Goal: Information Seeking & Learning: Compare options

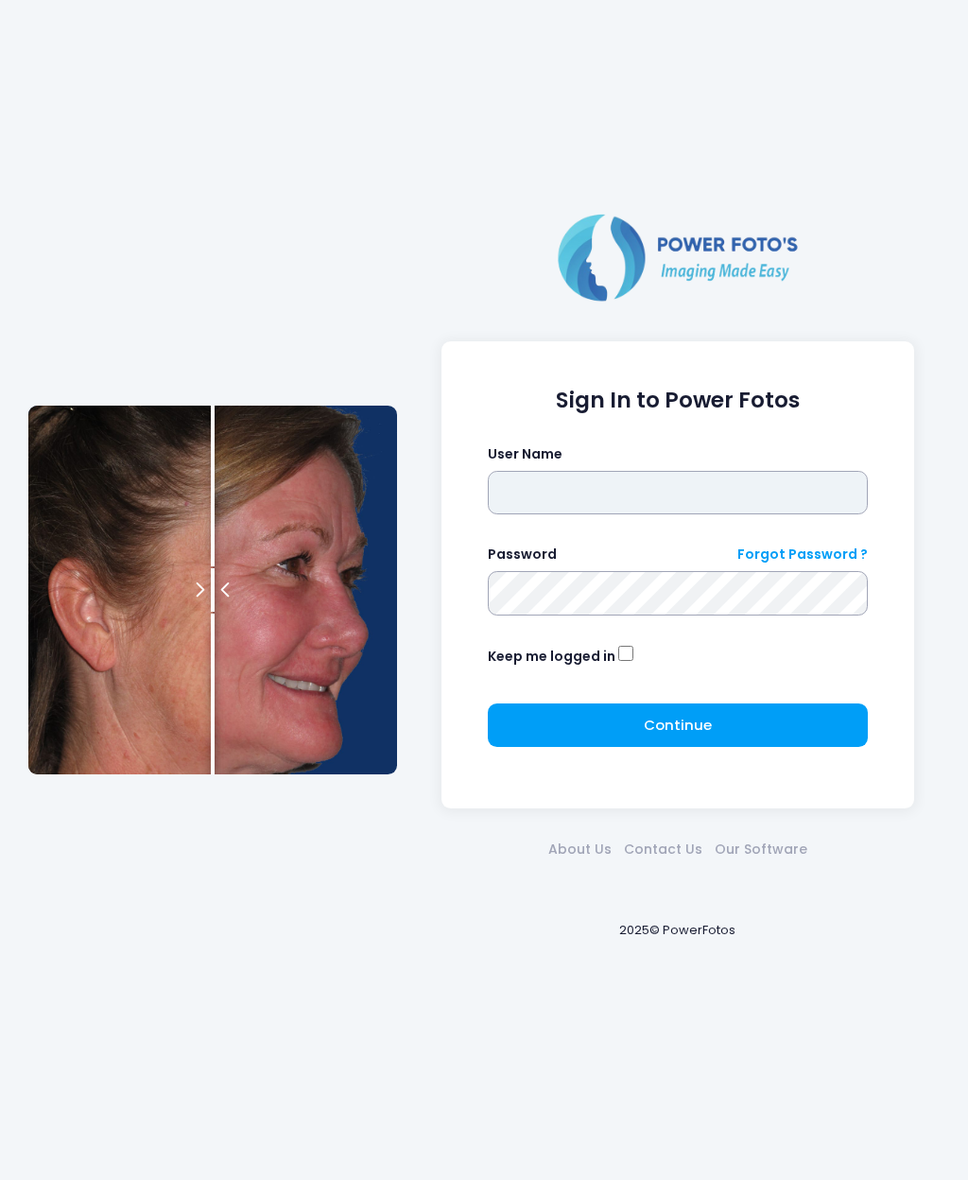
click at [754, 485] on input "text" at bounding box center [678, 492] width 381 height 43
type input "********"
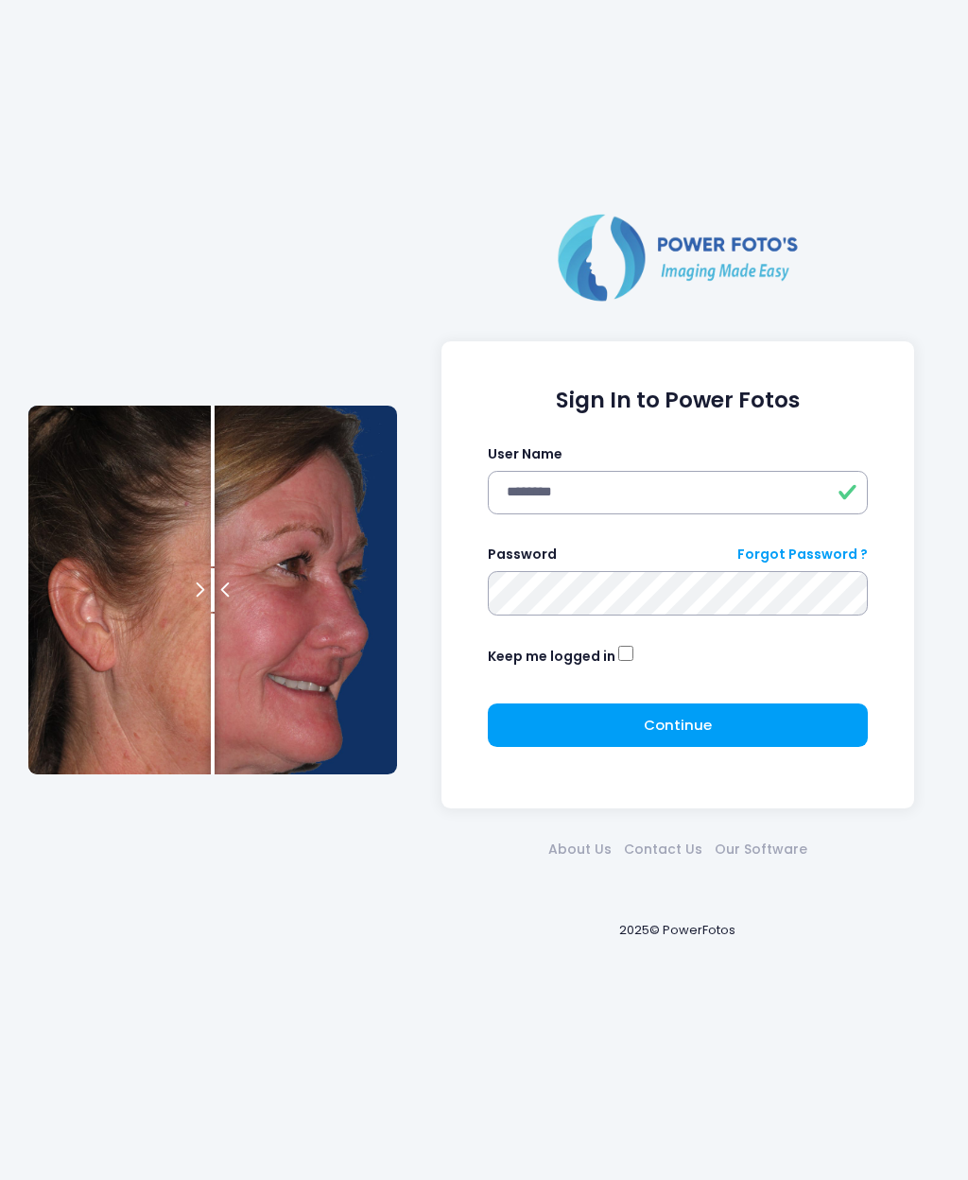
click at [728, 704] on button "Continue Please wait..." at bounding box center [678, 724] width 381 height 43
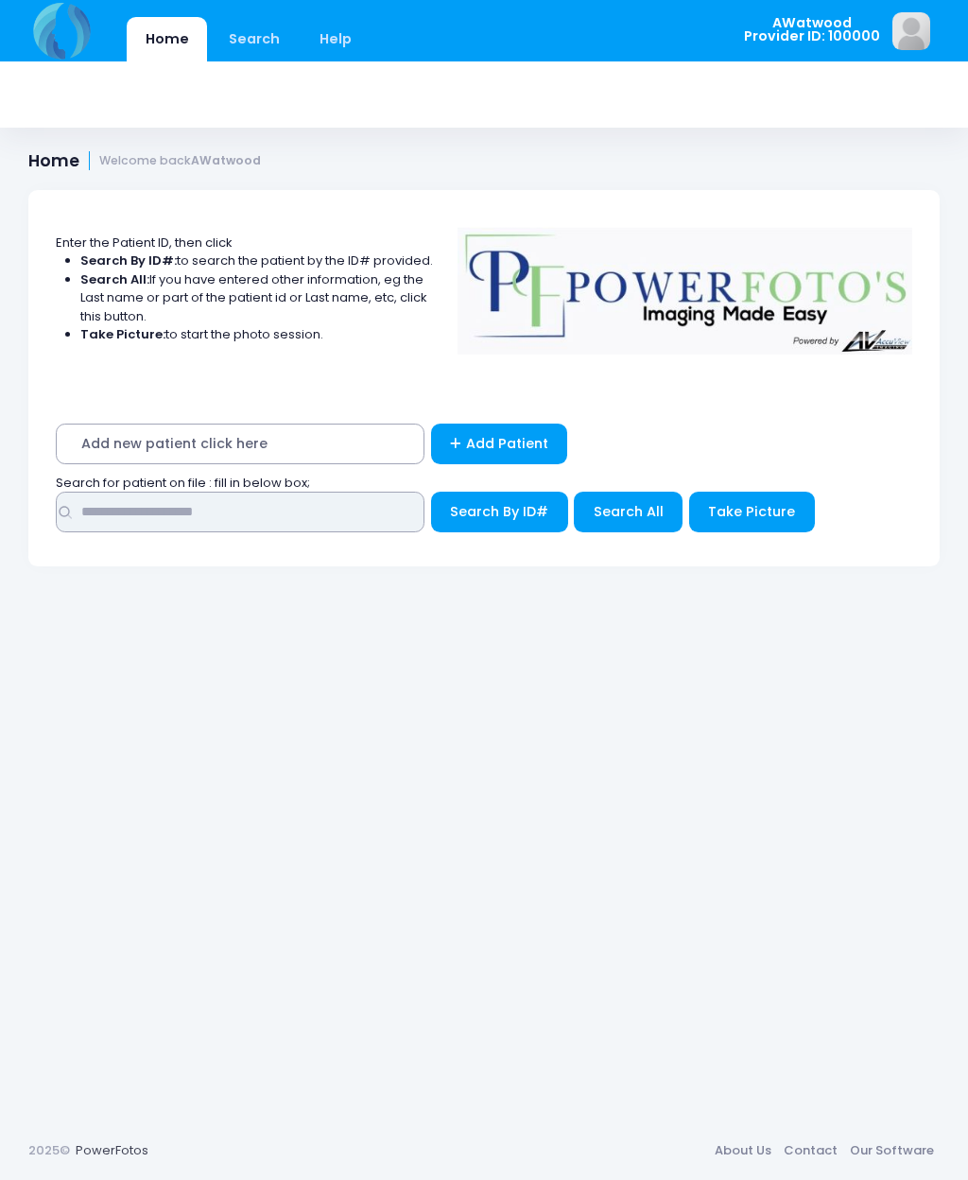
click at [183, 517] on input "text" at bounding box center [240, 512] width 369 height 41
type input "*******"
click at [619, 519] on span "Search All" at bounding box center [629, 511] width 70 height 19
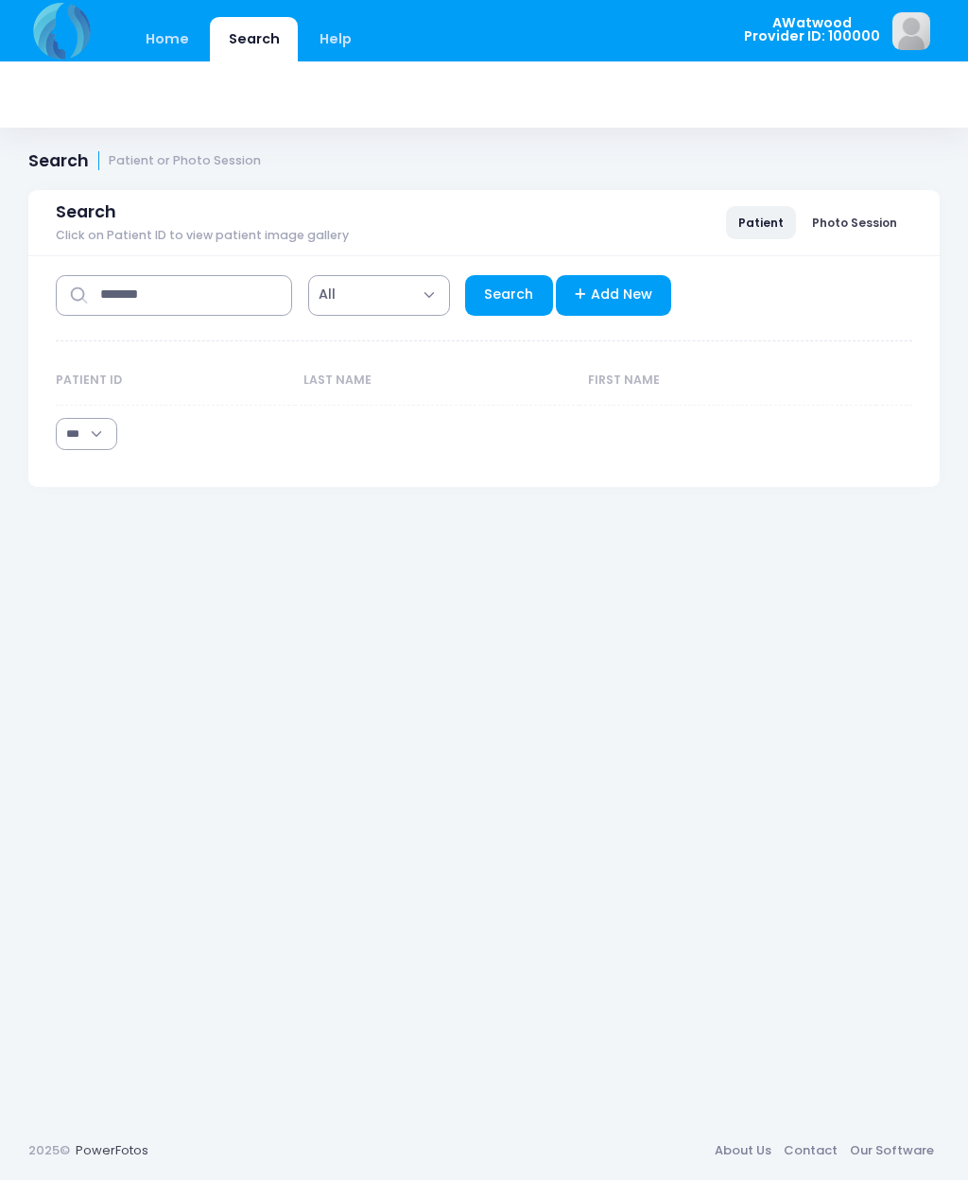
select select "***"
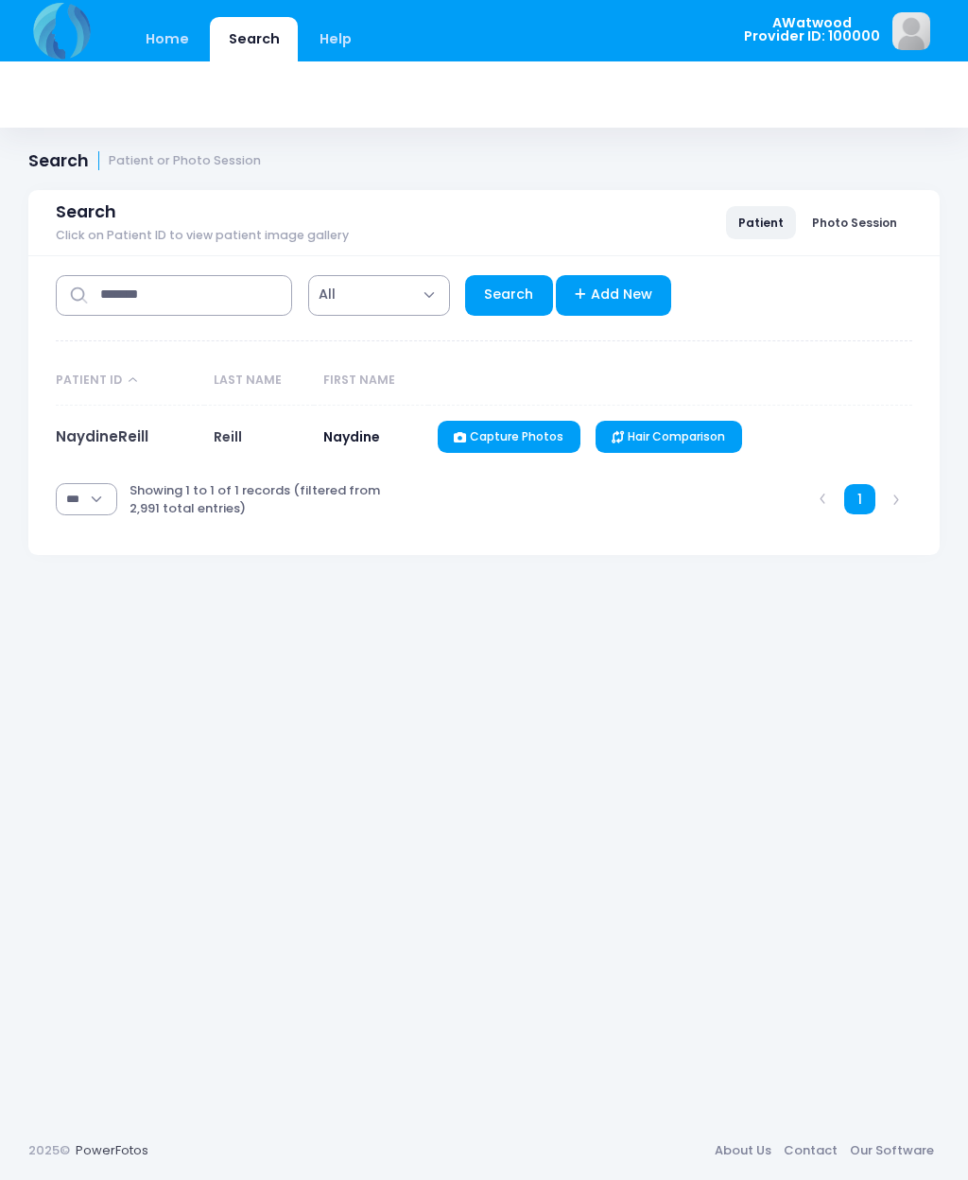
click at [115, 427] on link "NaydineReill" at bounding box center [102, 436] width 93 height 20
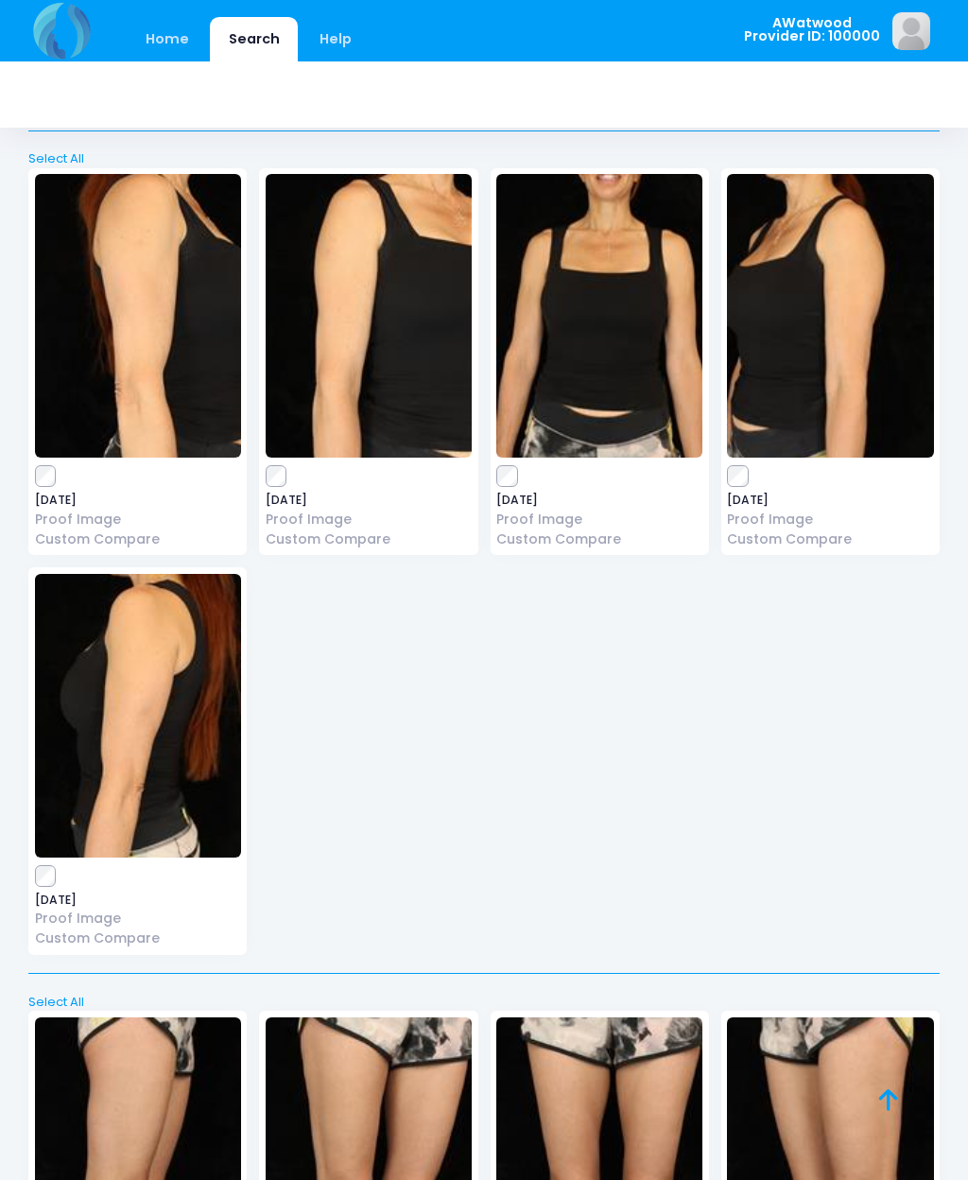
scroll to position [1227, 0]
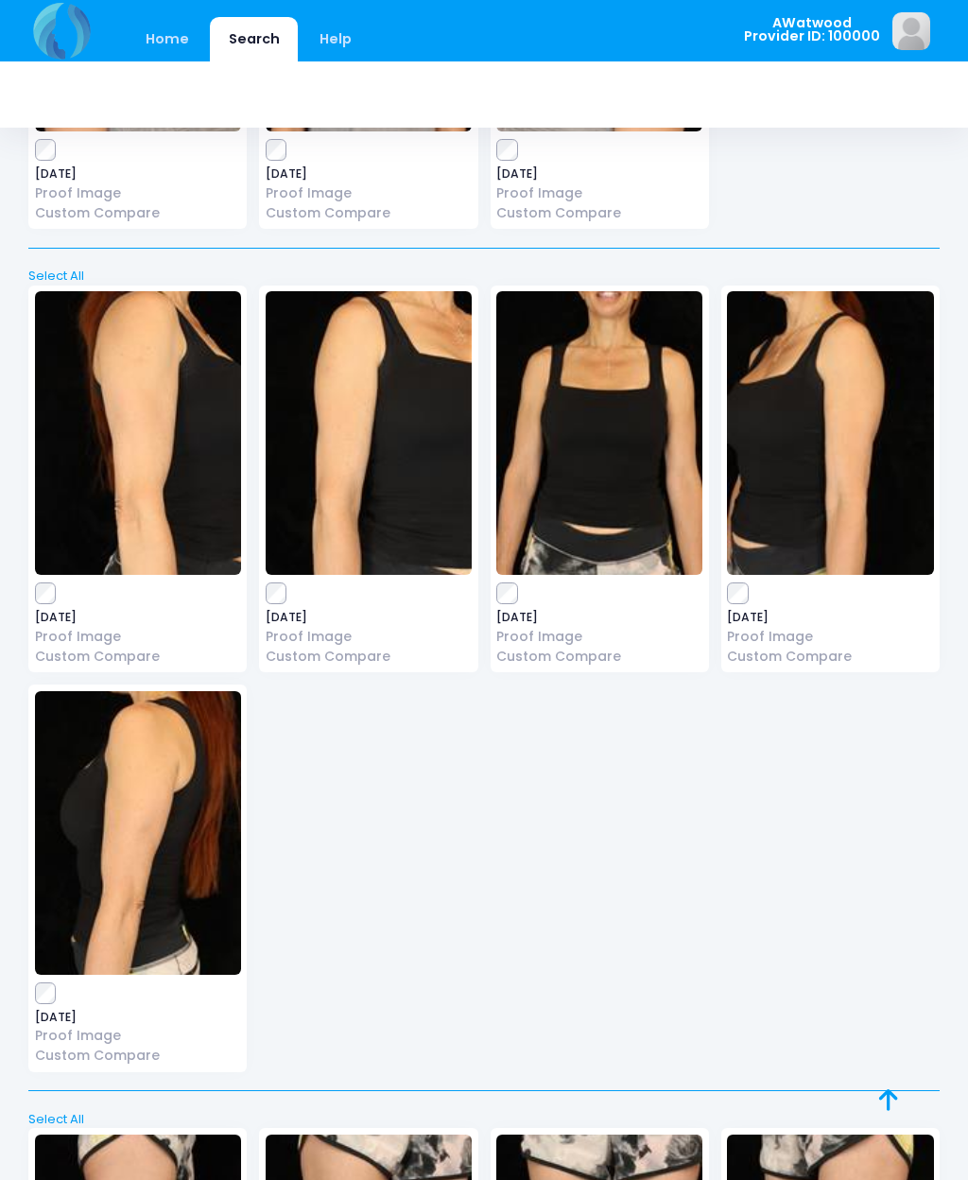
click at [91, 422] on img at bounding box center [138, 433] width 206 height 284
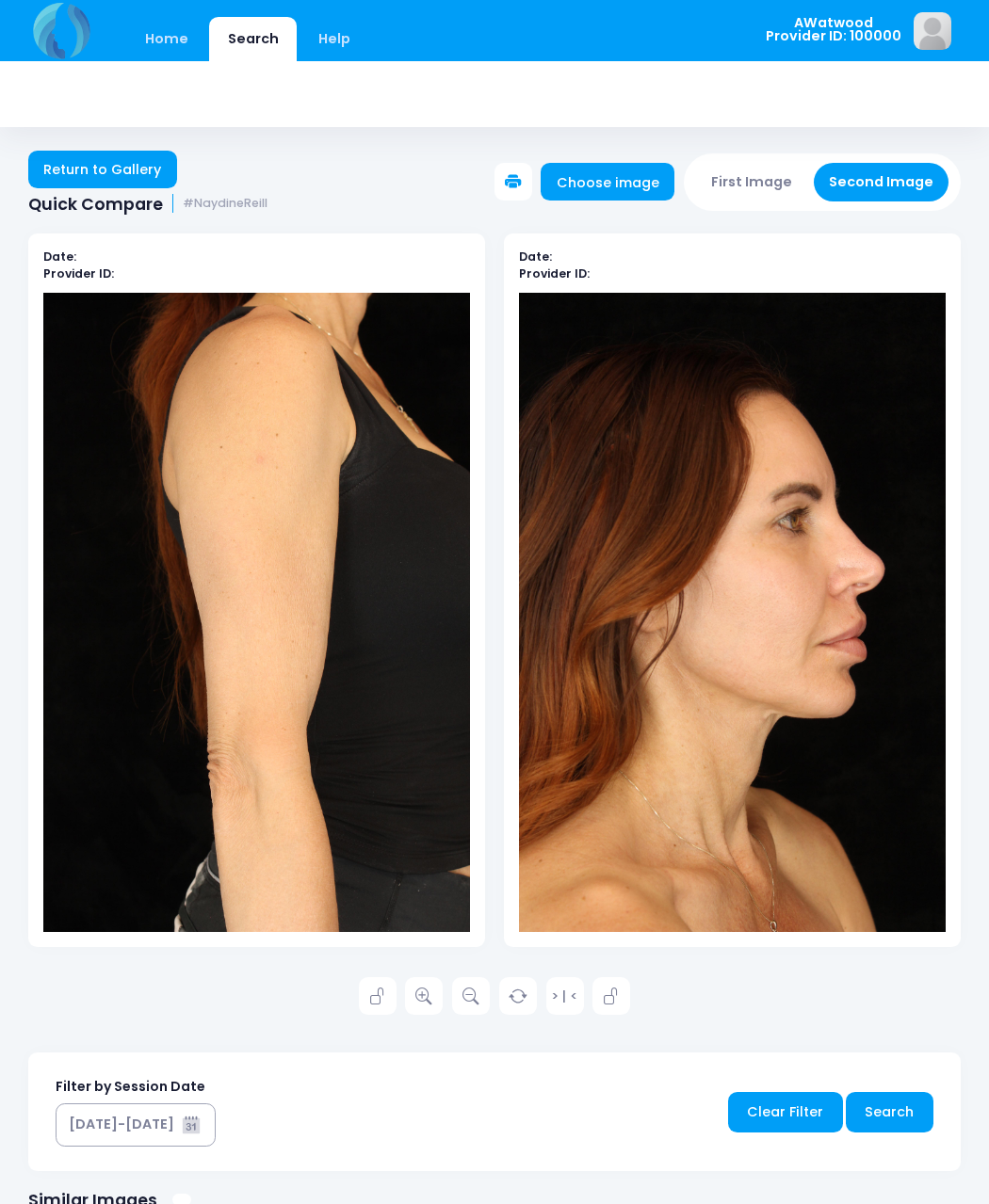
scroll to position [3, 0]
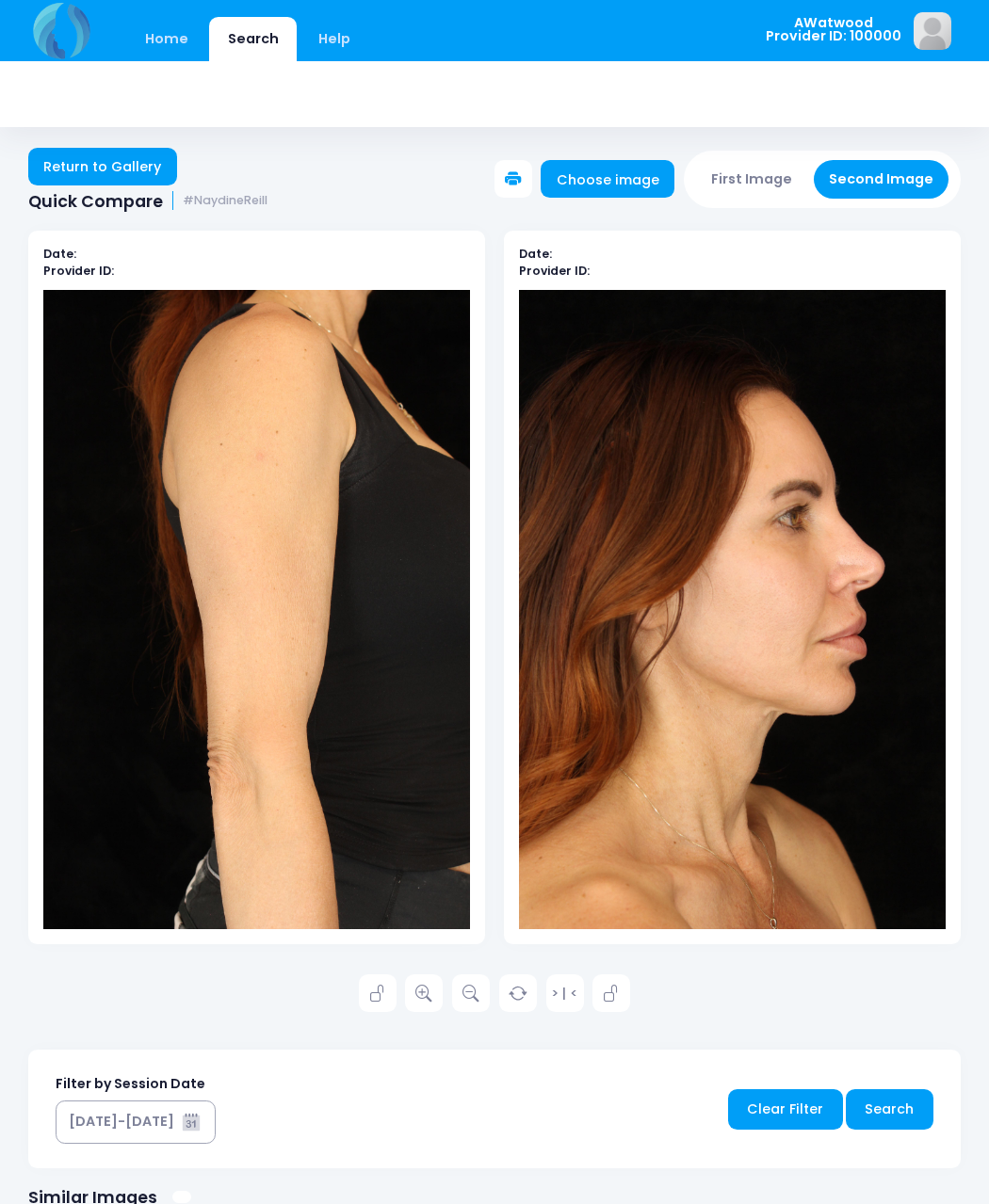
click at [86, 162] on link "Return to Gallery" at bounding box center [102, 166] width 148 height 38
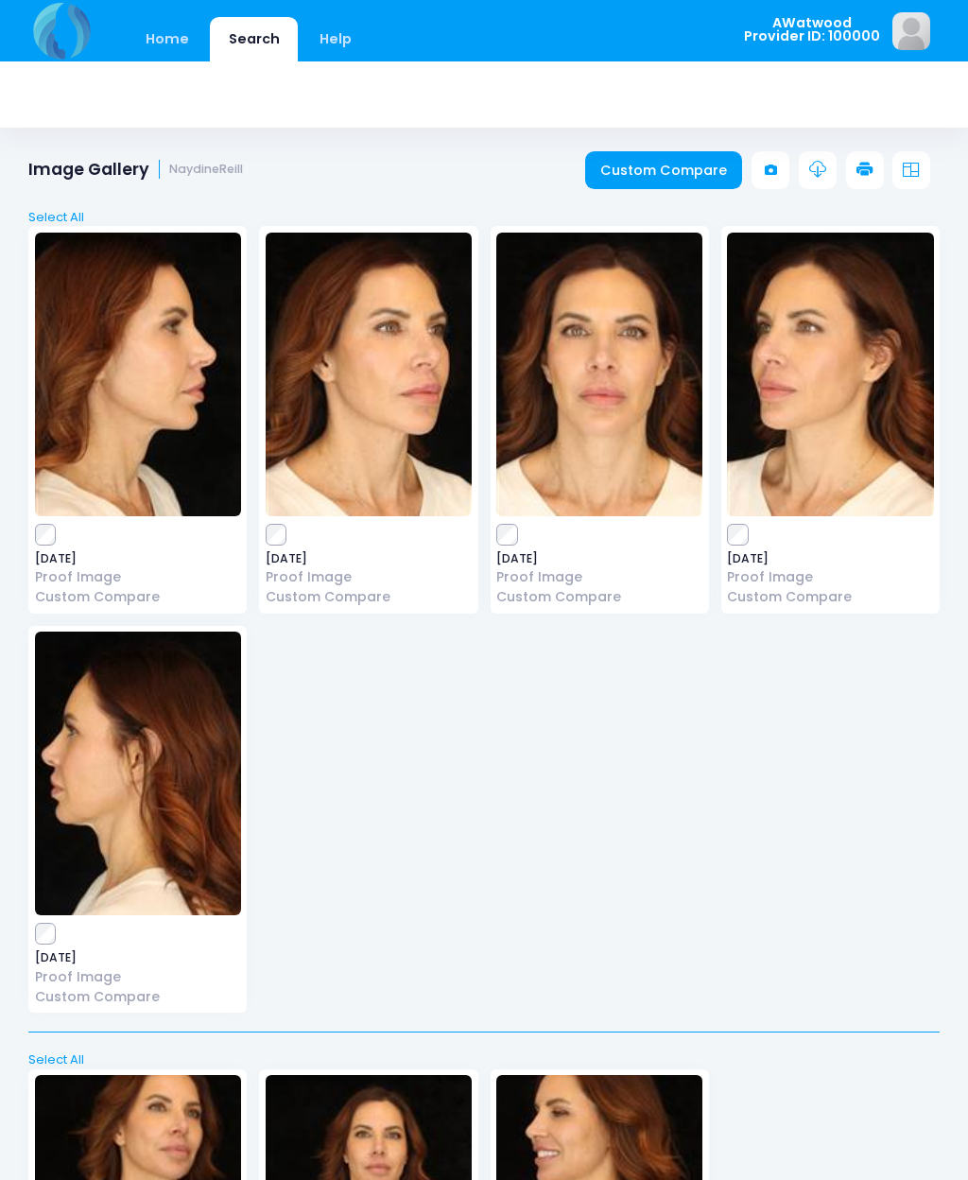
click at [679, 161] on link "Custom Compare" at bounding box center [664, 170] width 158 height 38
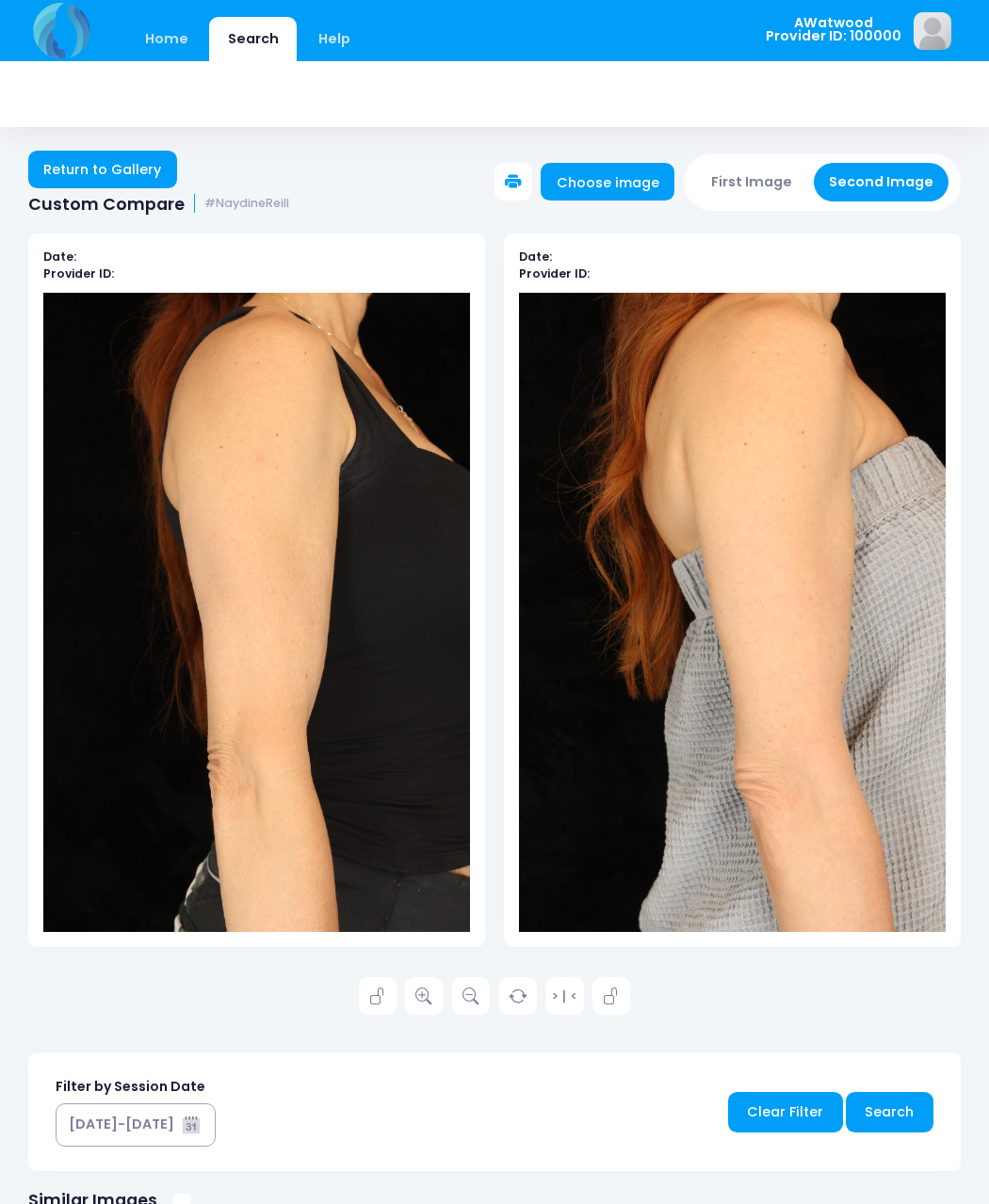
scroll to position [3, 0]
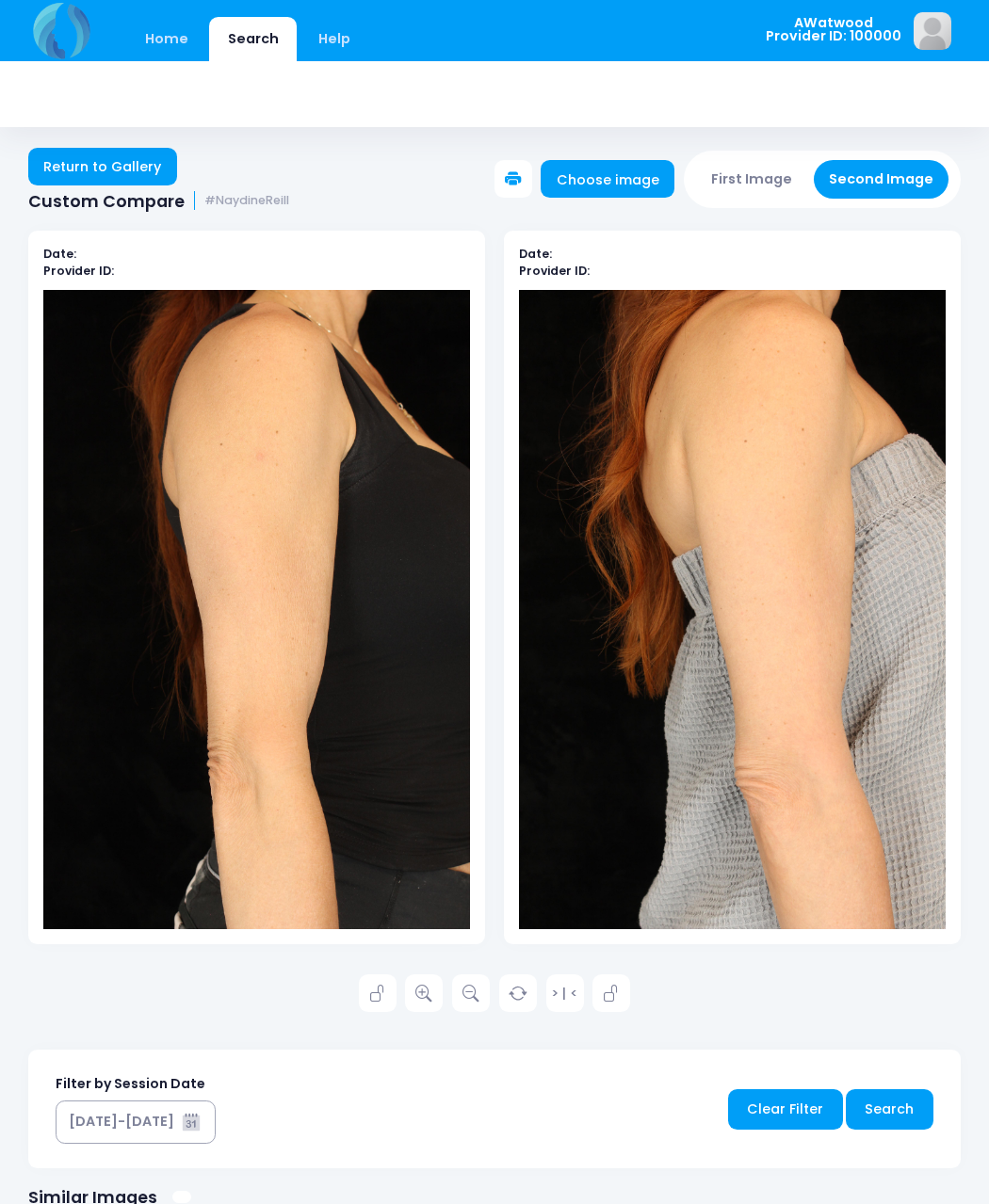
click at [425, 976] on link at bounding box center [424, 994] width 38 height 38
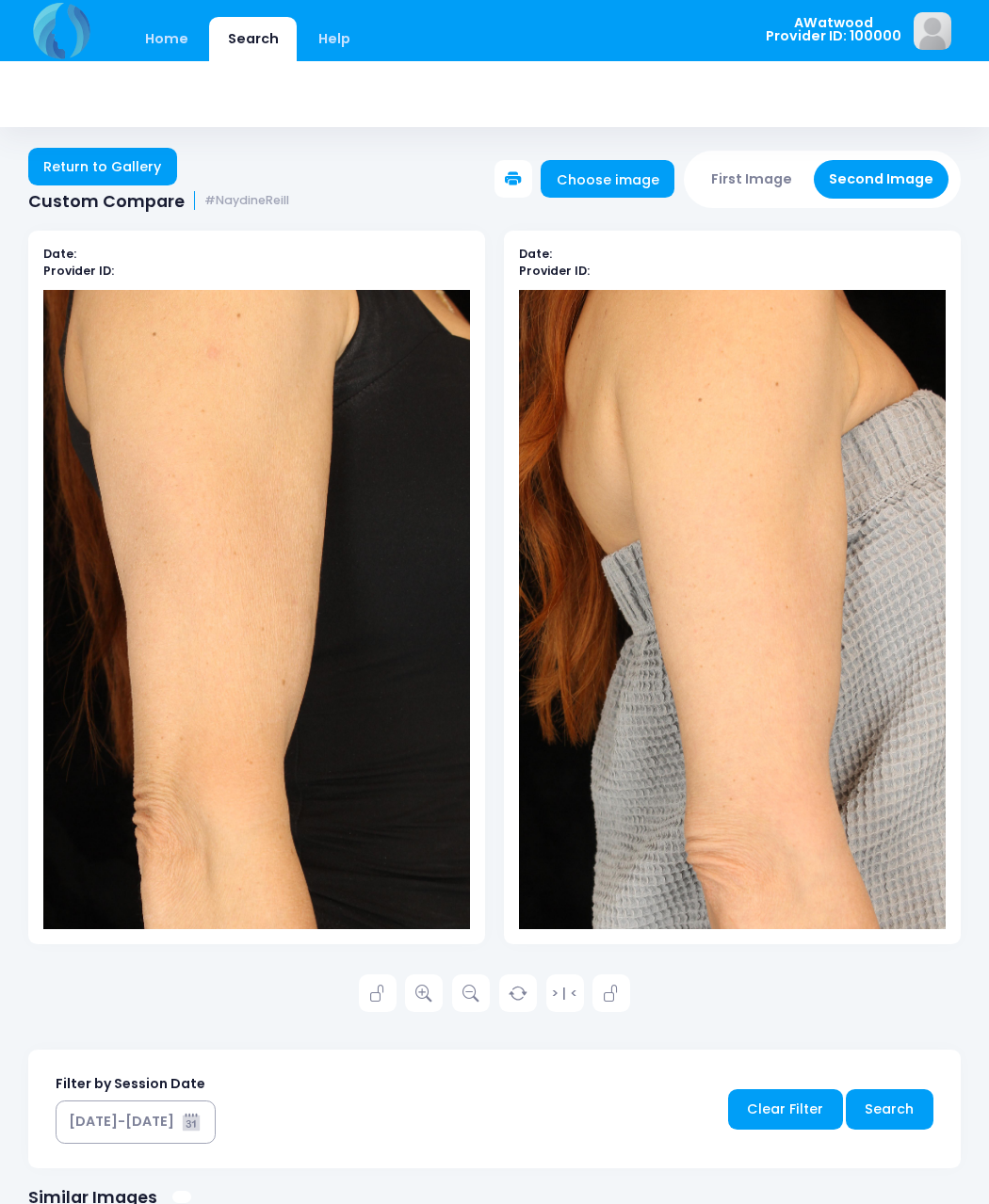
click at [122, 170] on link "Return to Gallery" at bounding box center [102, 166] width 148 height 38
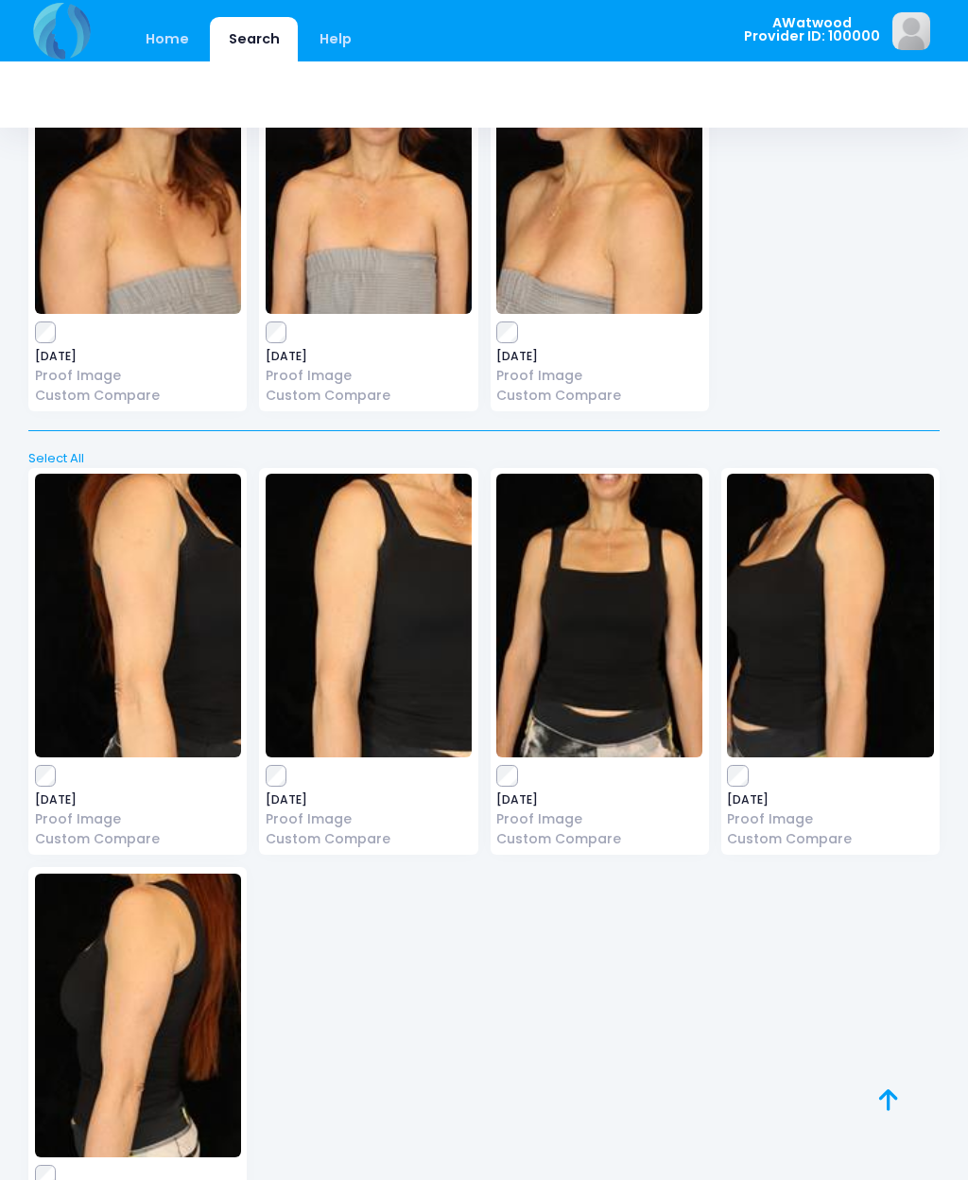
click at [267, 794] on span "[DATE]" at bounding box center [369, 799] width 206 height 11
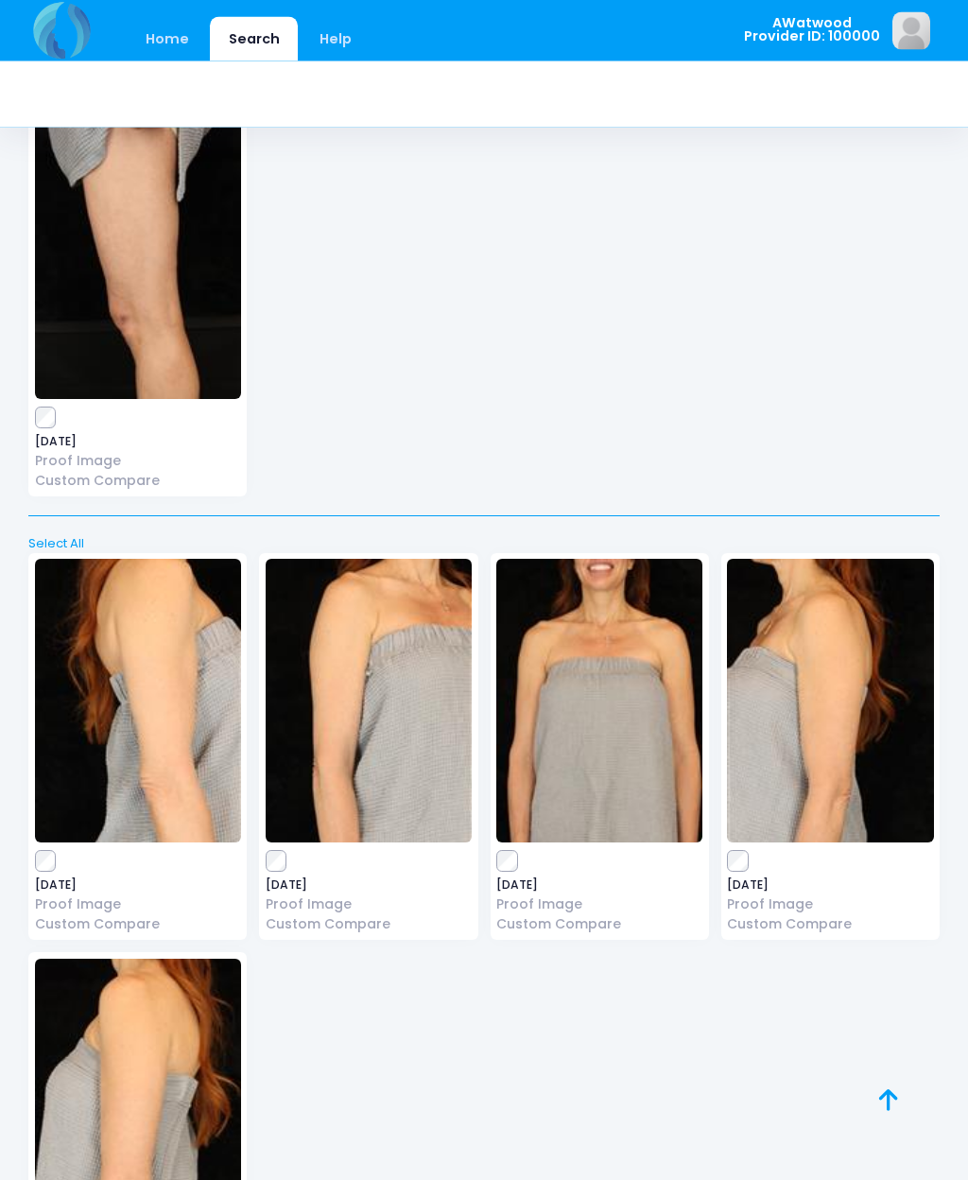
scroll to position [4329, 0]
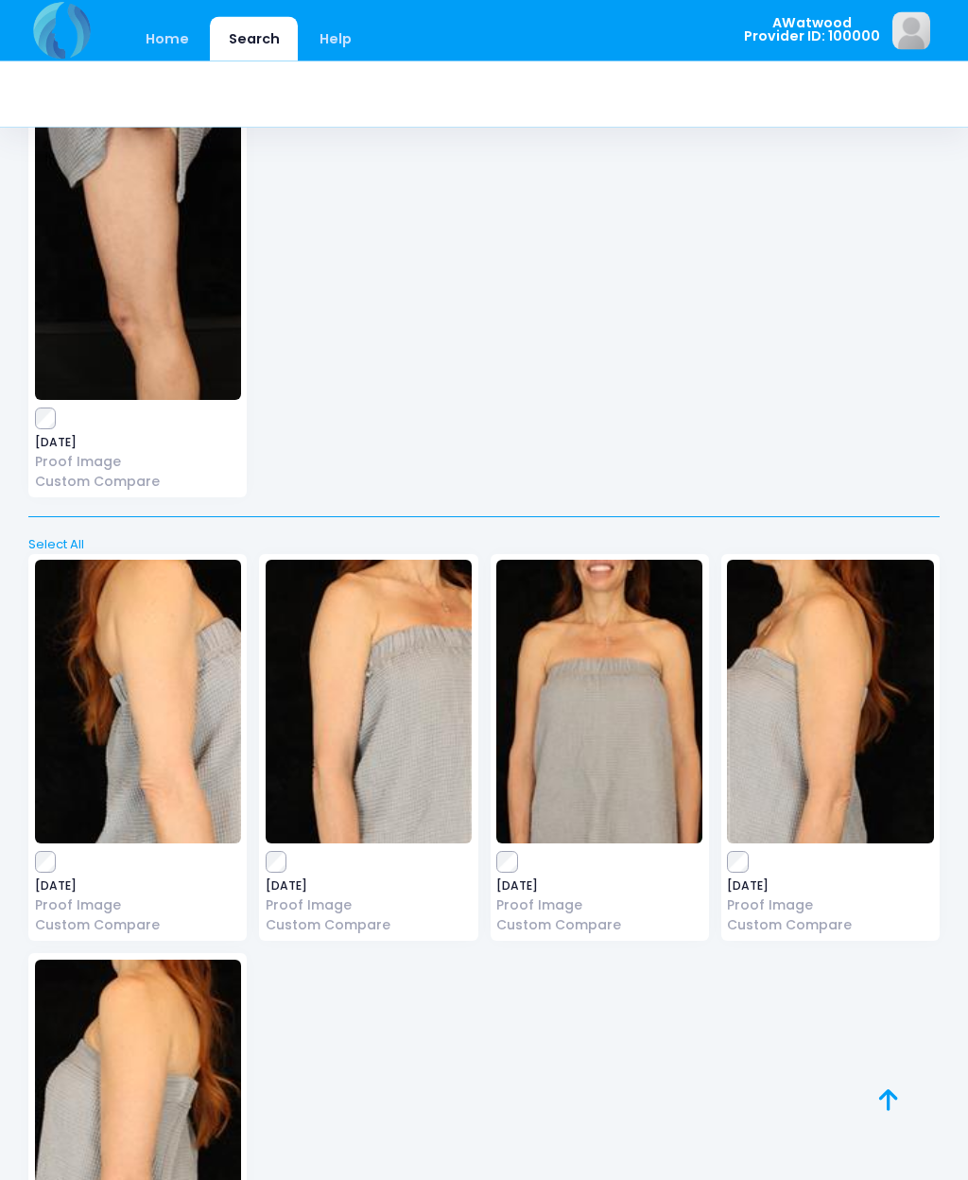
click at [901, 1150] on div "[DATE] Proof Image Custom Compare [DATE] Proof Image [DATE]" at bounding box center [485, 942] width 924 height 799
click at [882, 1100] on icon at bounding box center [888, 1100] width 19 height 1
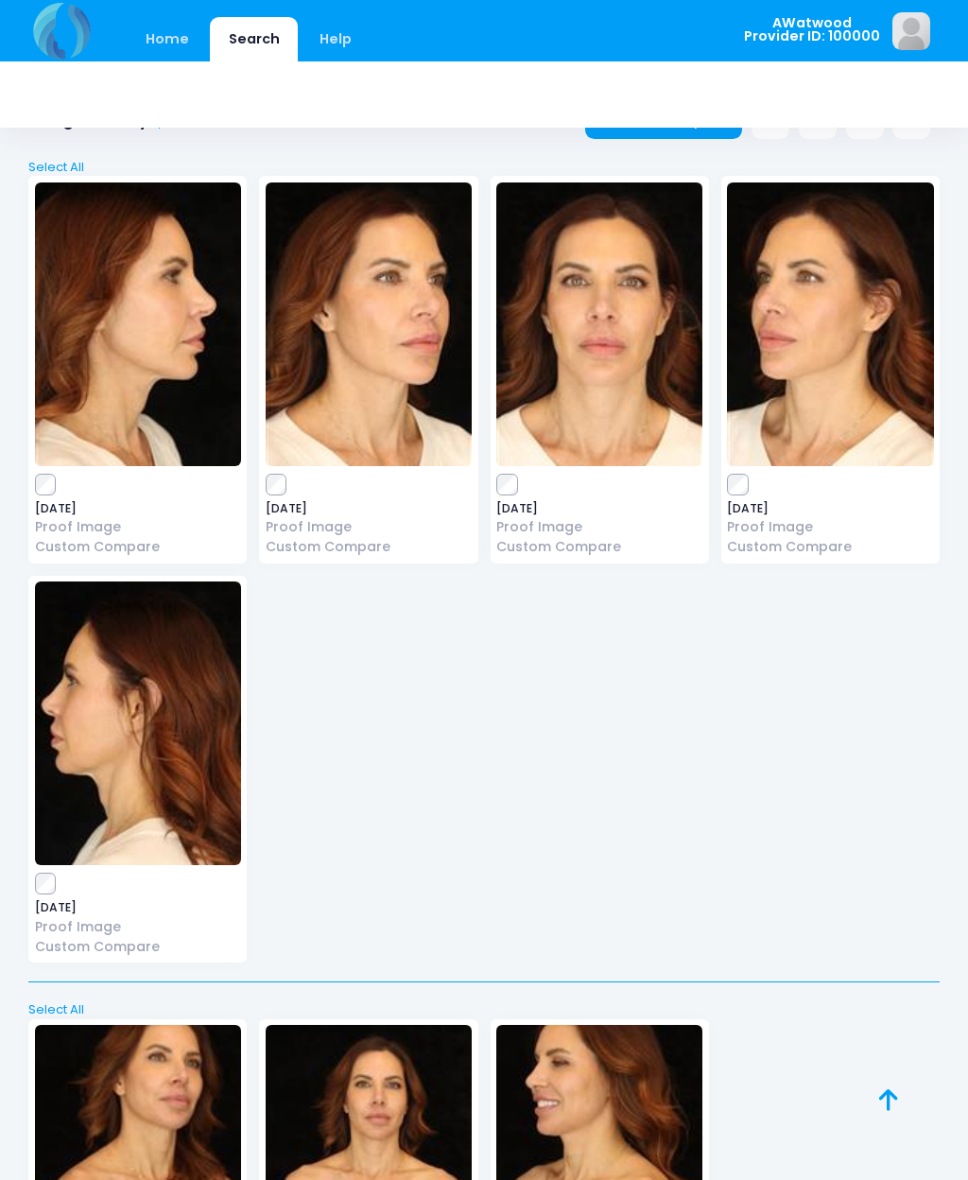
scroll to position [0, 0]
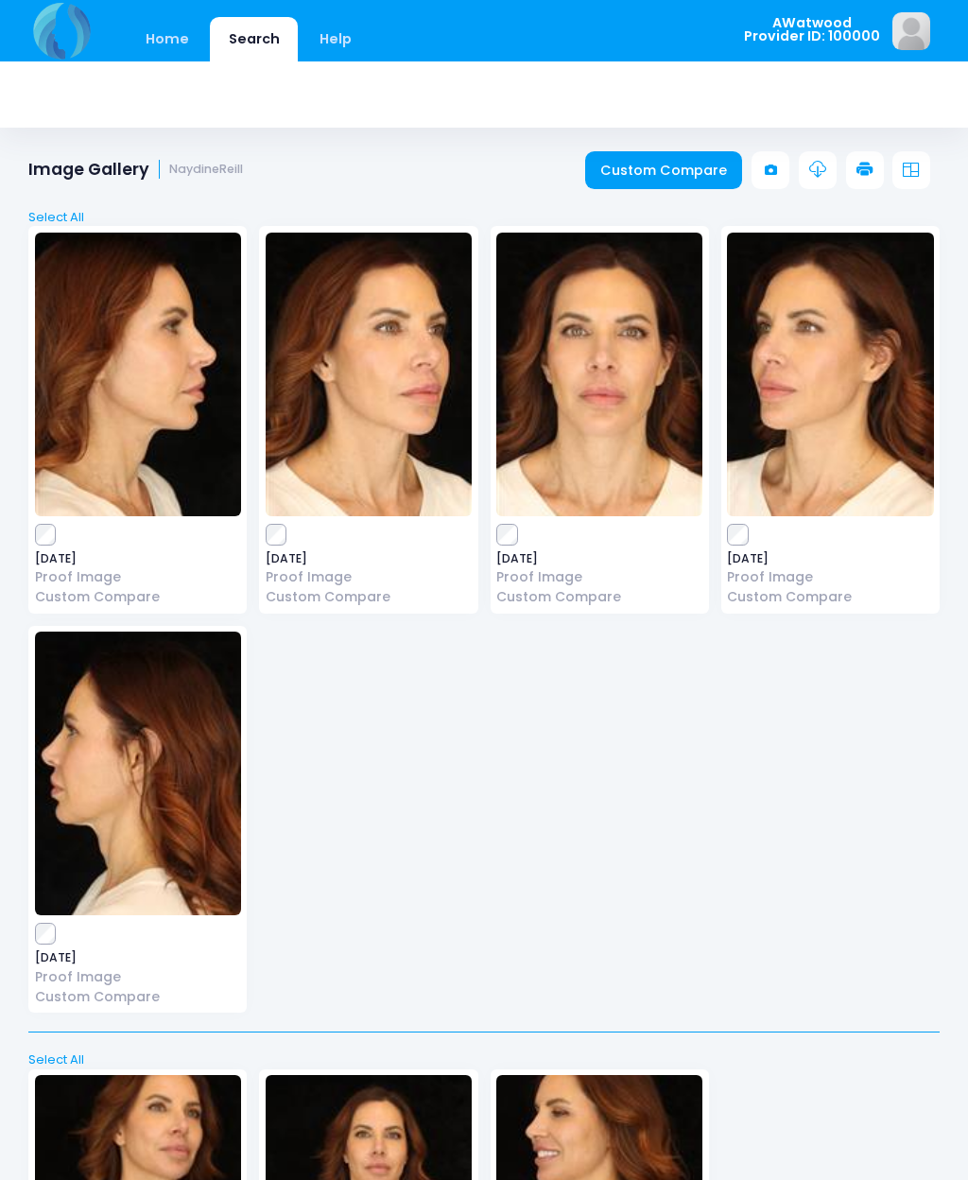
click at [690, 170] on link "Custom Compare" at bounding box center [664, 170] width 158 height 38
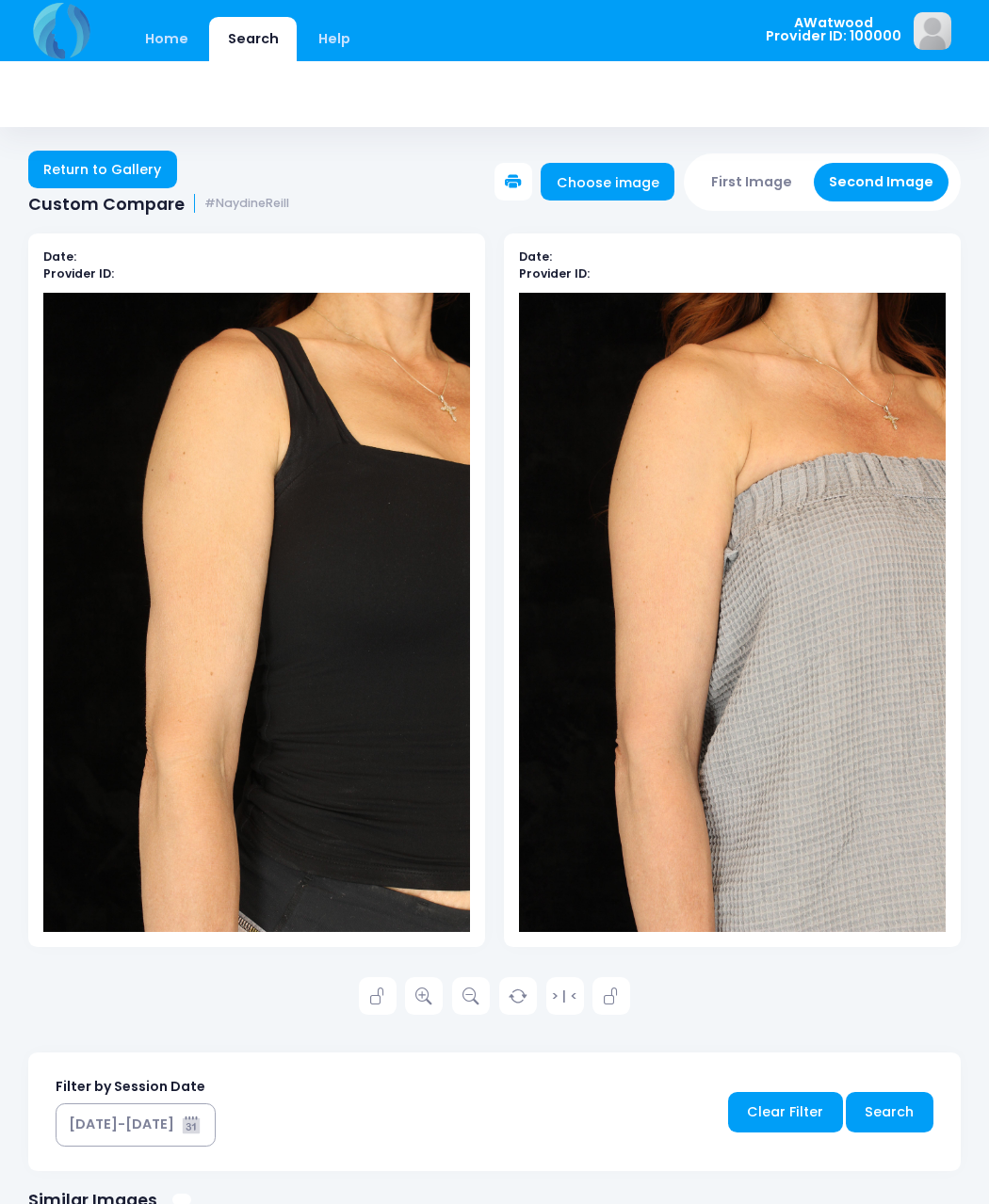
scroll to position [3, 0]
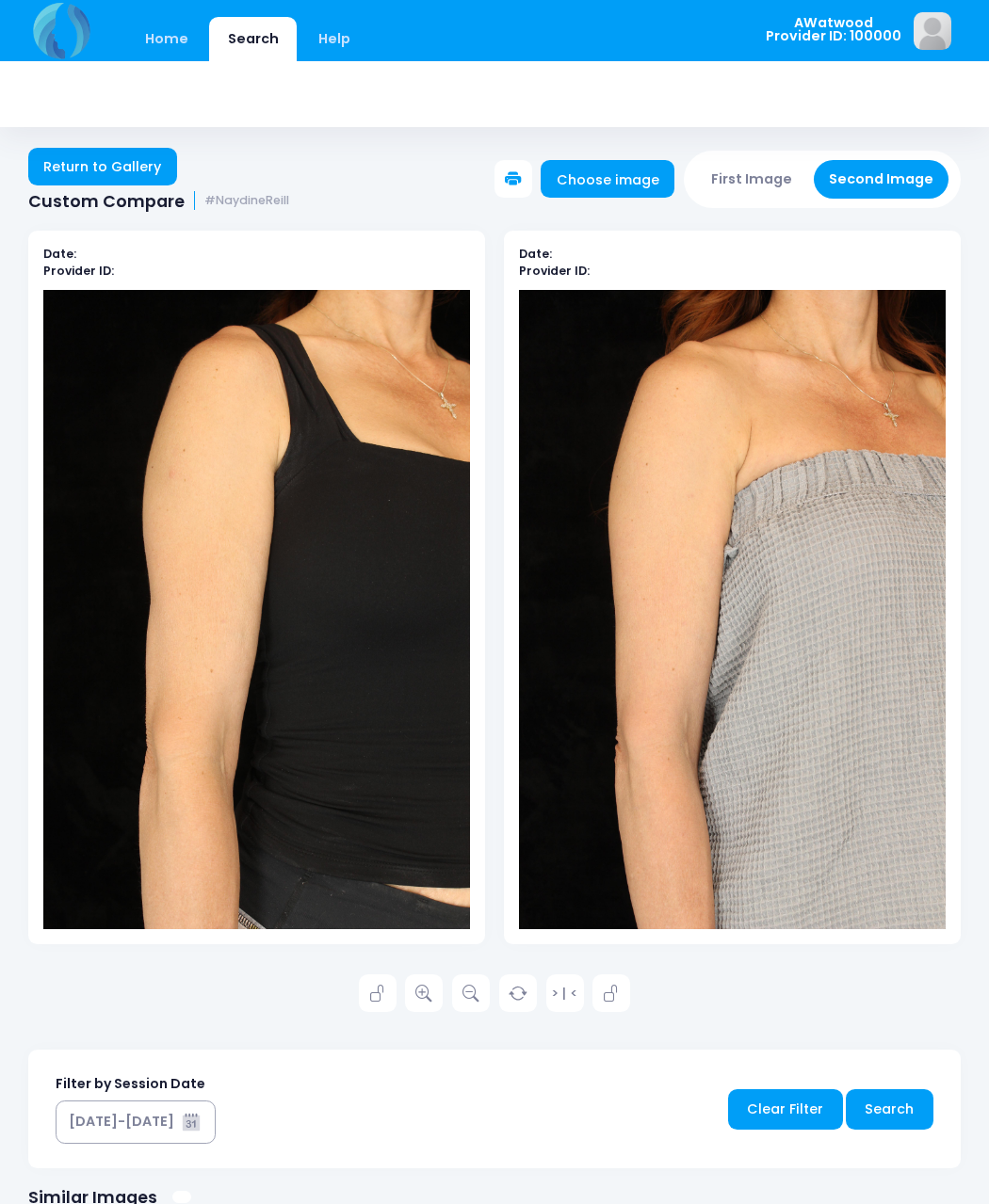
click at [436, 980] on link at bounding box center [424, 994] width 38 height 38
click at [146, 173] on link "Return to Gallery" at bounding box center [102, 166] width 148 height 38
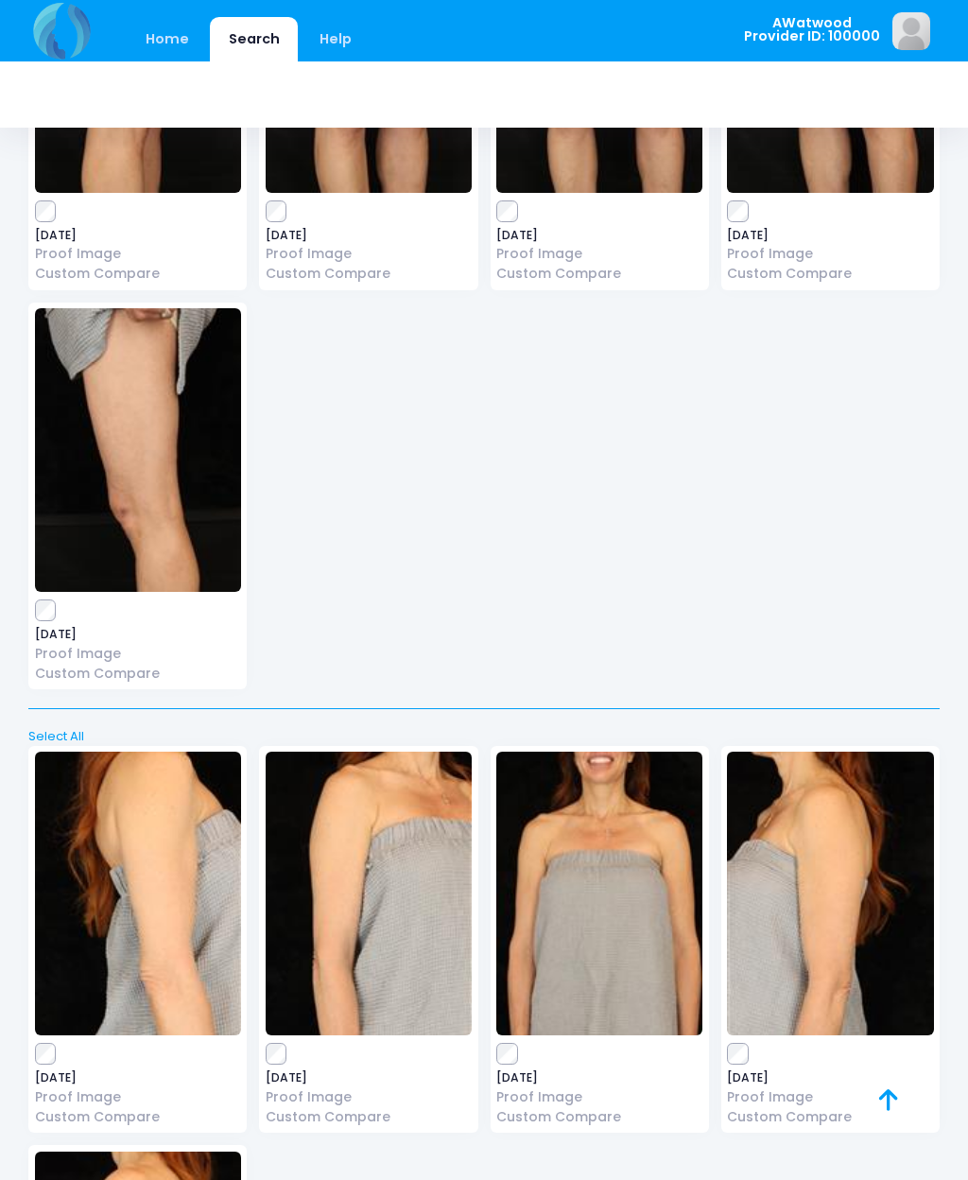
scroll to position [4180, 0]
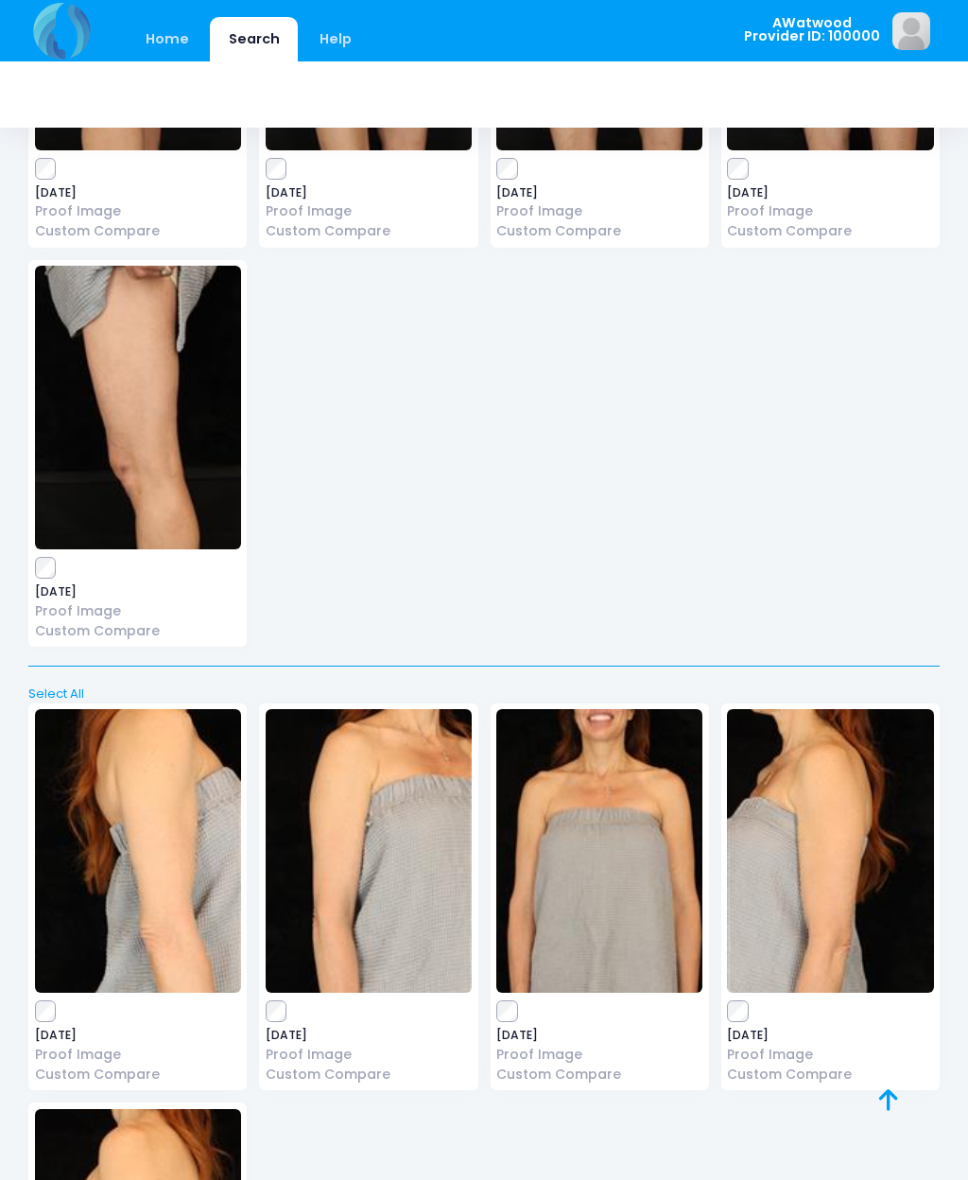
click at [888, 1100] on icon at bounding box center [888, 1100] width 19 height 1
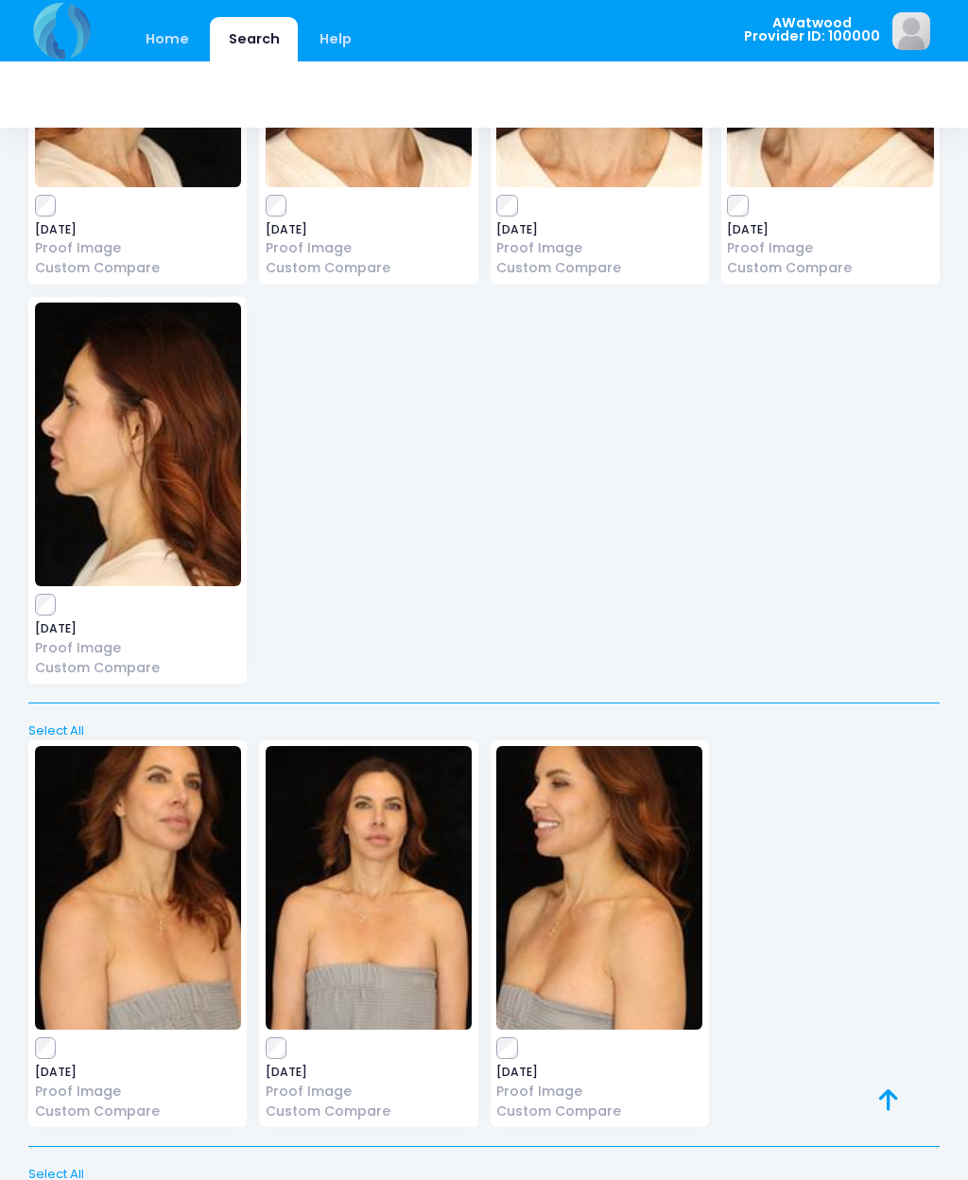
scroll to position [0, 0]
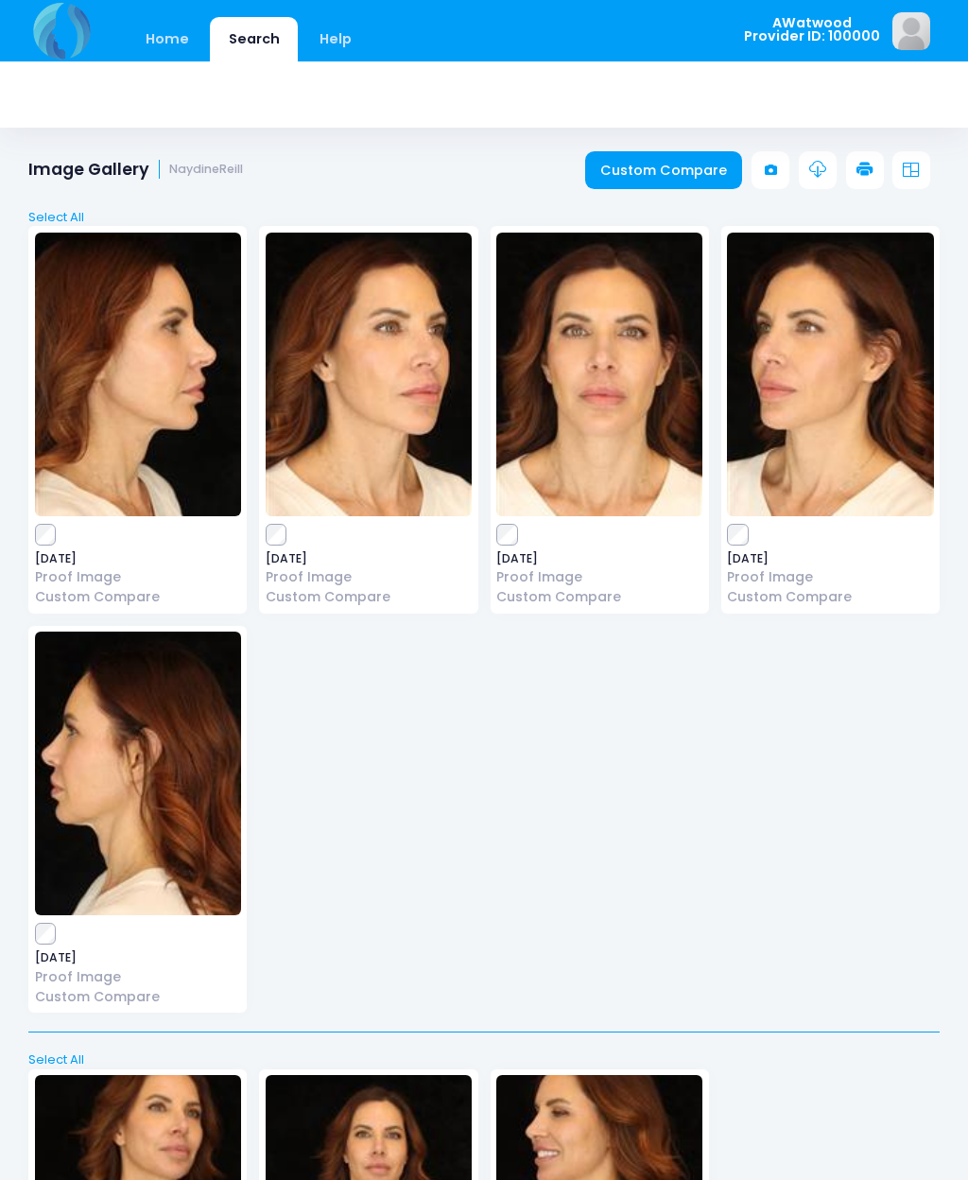
click at [689, 175] on link "Custom Compare" at bounding box center [664, 170] width 158 height 38
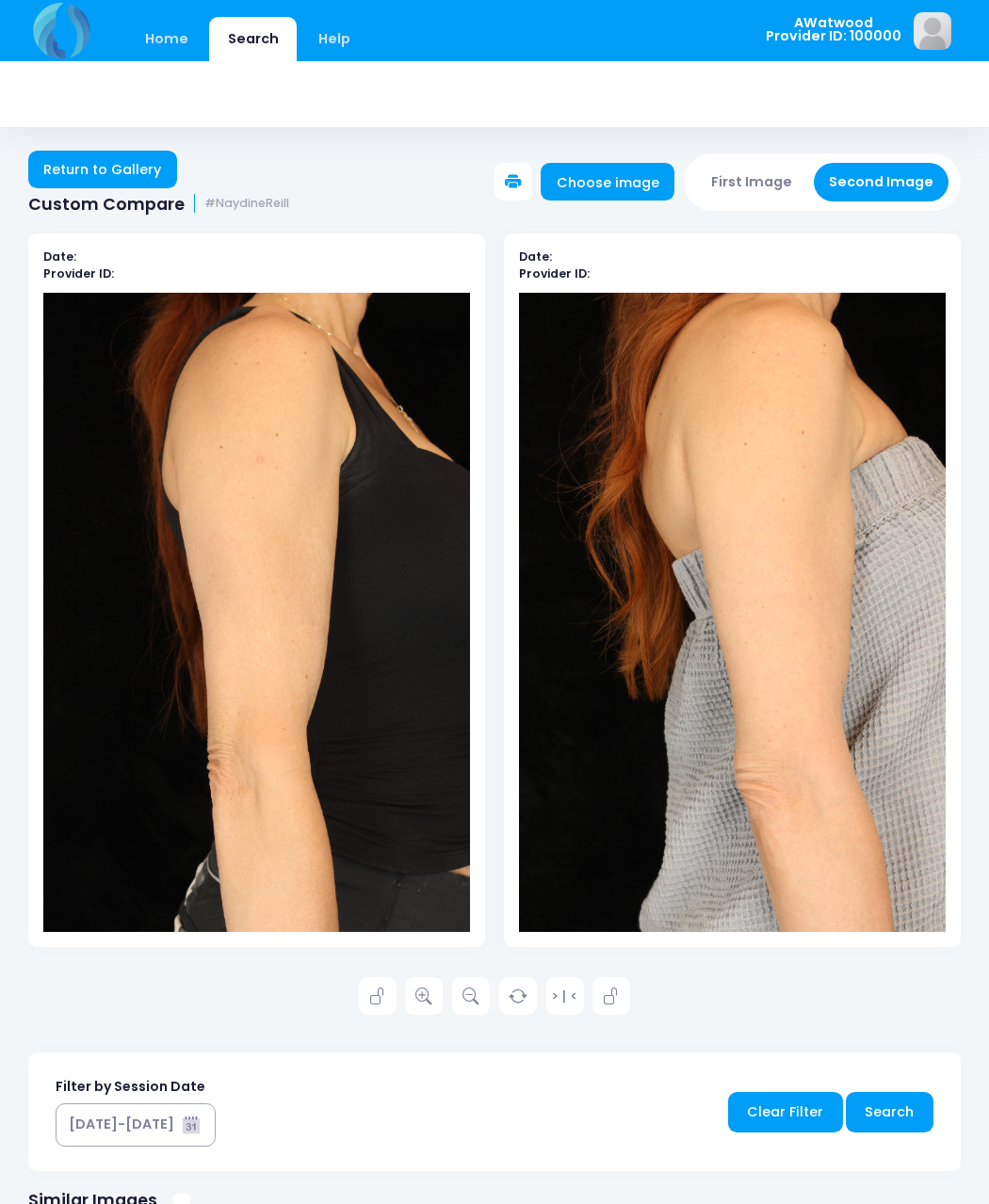
scroll to position [3, 0]
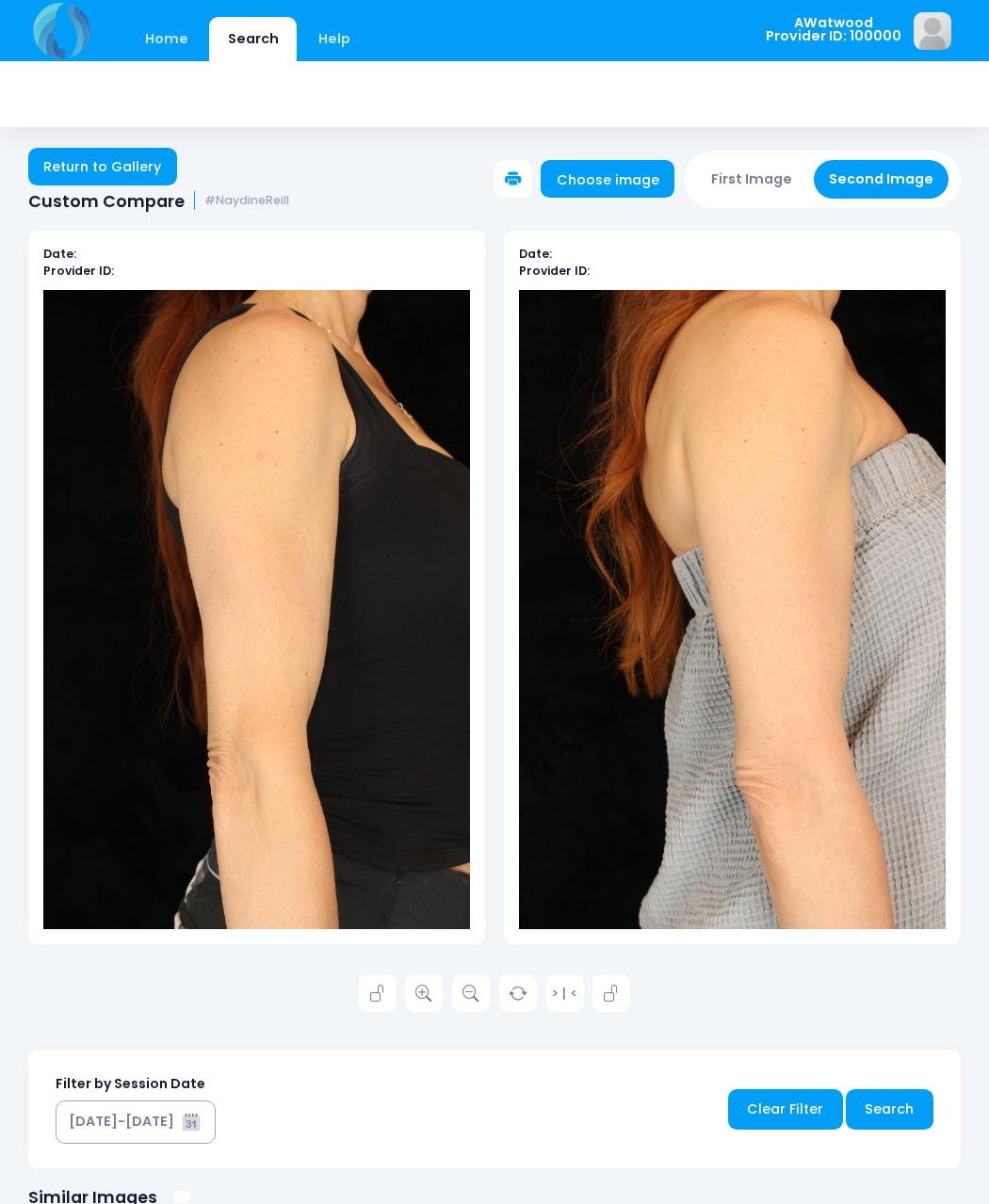
click at [437, 984] on link at bounding box center [424, 994] width 38 height 38
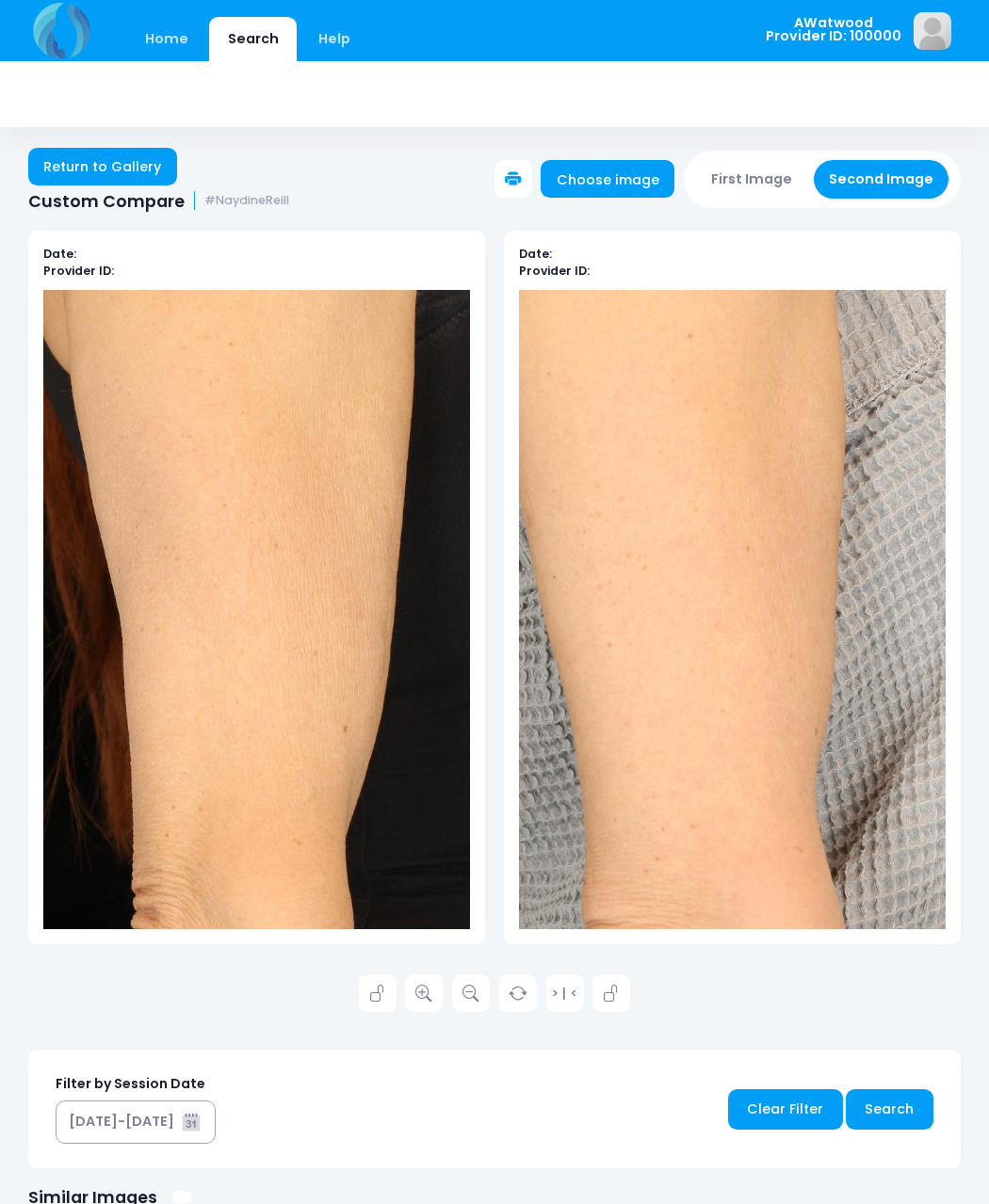
click at [98, 164] on link "Return to Gallery" at bounding box center [102, 166] width 148 height 38
